Goal: Find specific page/section: Find specific page/section

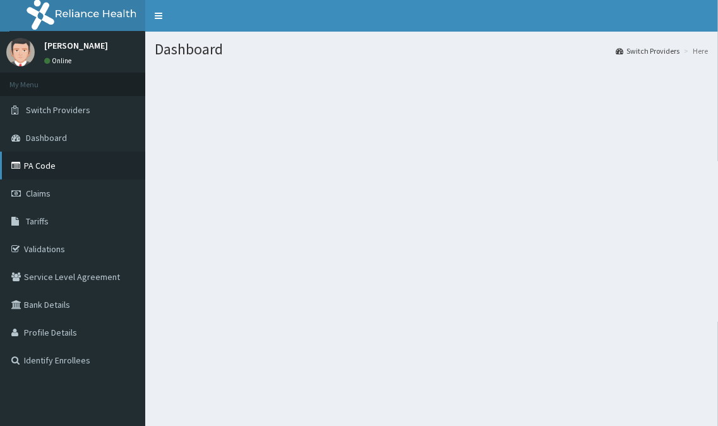
click at [81, 165] on link "PA Code" at bounding box center [72, 166] width 145 height 28
click at [90, 162] on link "PA Code" at bounding box center [72, 166] width 145 height 28
click at [61, 158] on link "PA Code" at bounding box center [72, 166] width 145 height 28
click at [75, 161] on link "PA Code" at bounding box center [72, 166] width 145 height 28
click at [92, 172] on link "PA Code" at bounding box center [72, 166] width 145 height 28
